Goal: Task Accomplishment & Management: Manage account settings

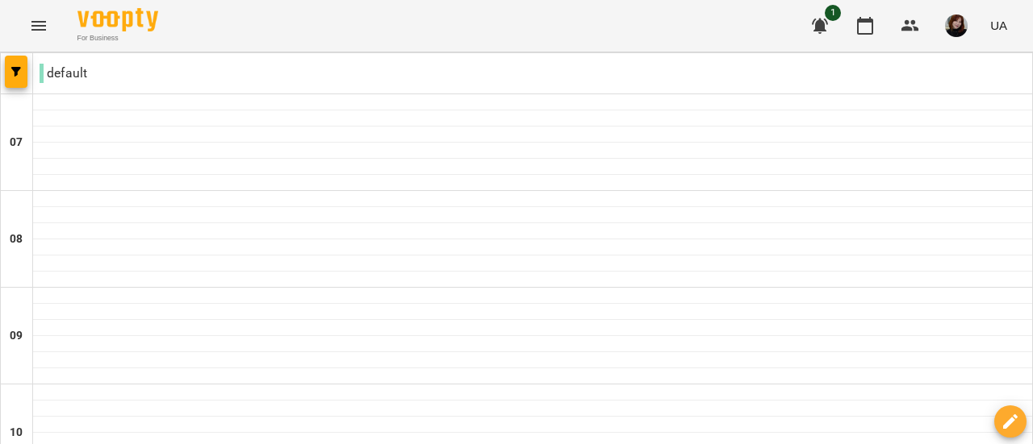
scroll to position [805, 0]
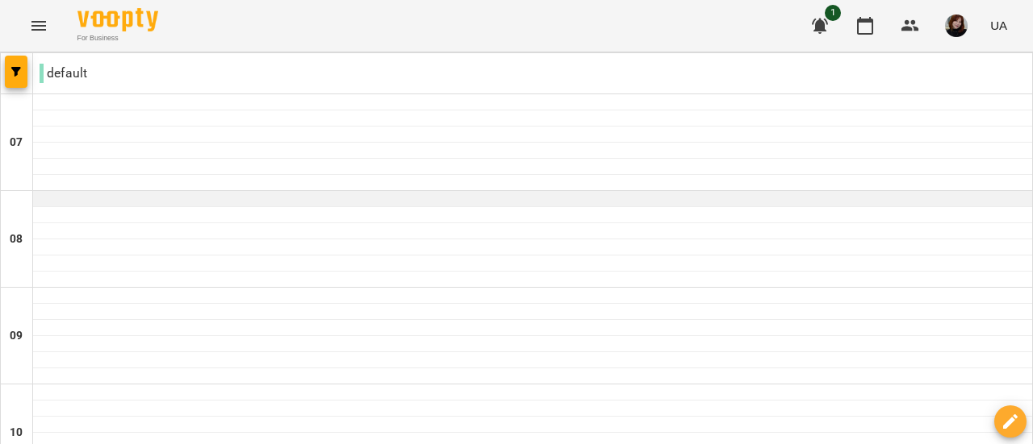
scroll to position [645, 0]
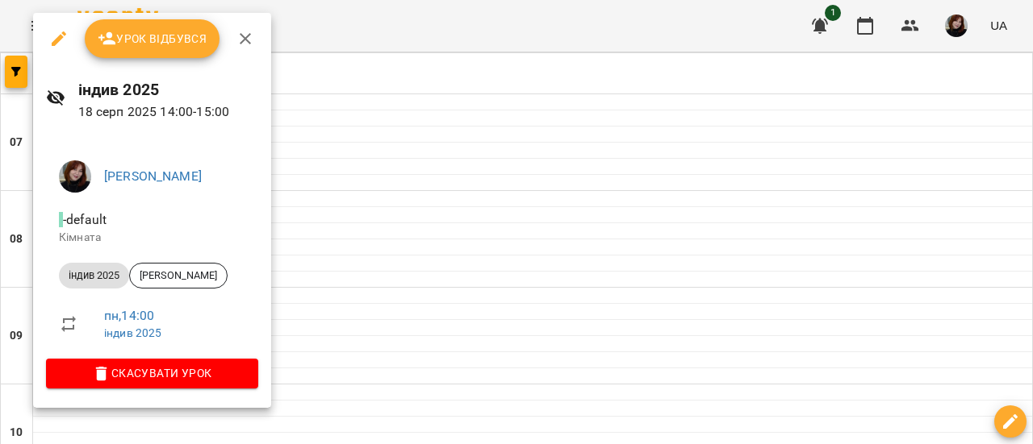
click at [174, 53] on button "Урок відбувся" at bounding box center [153, 38] width 136 height 39
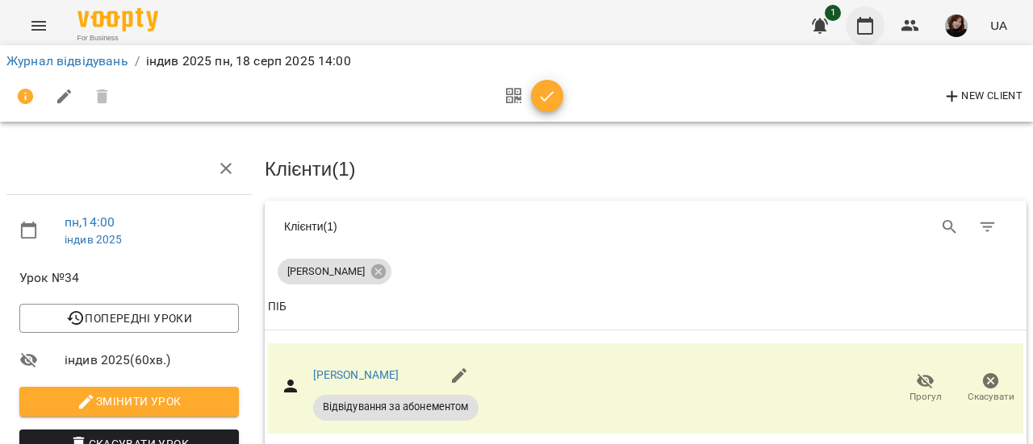
click at [879, 19] on button "button" at bounding box center [864, 25] width 39 height 39
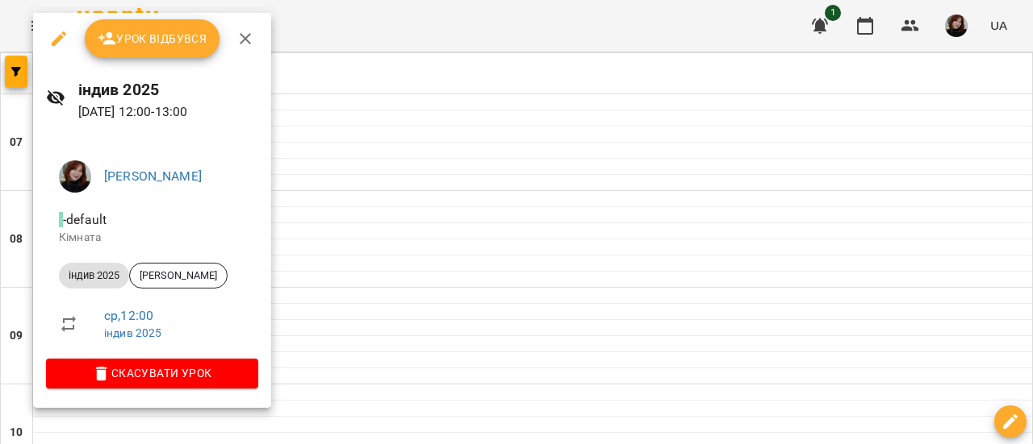
click at [171, 48] on button "Урок відбувся" at bounding box center [153, 38] width 136 height 39
